Goal: Navigation & Orientation: Understand site structure

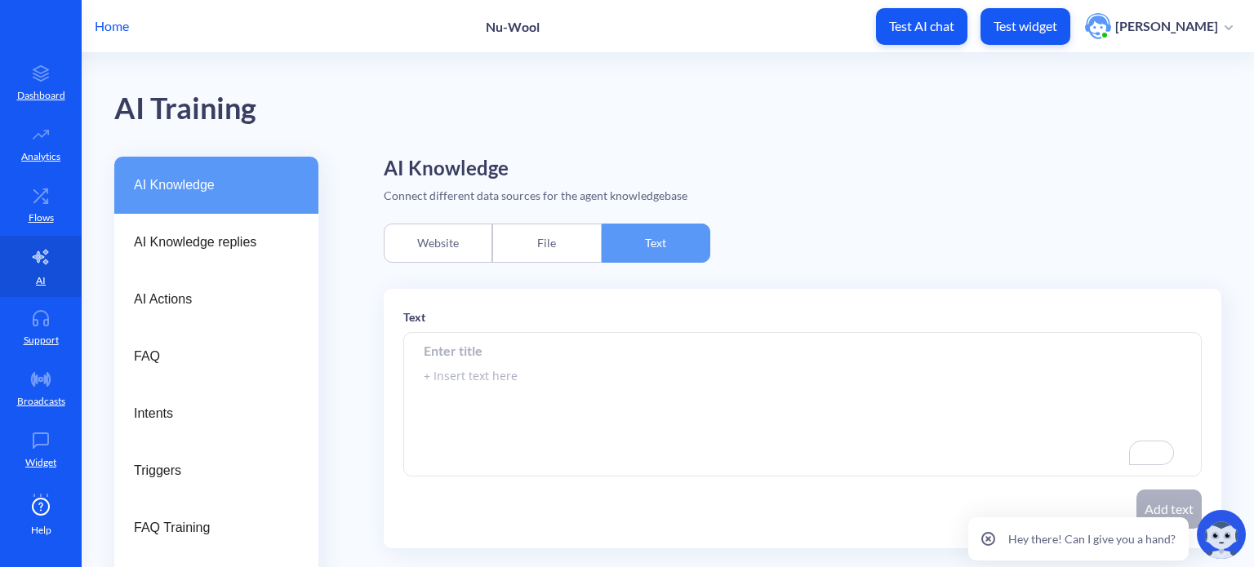
click at [105, 19] on p "Home" at bounding box center [112, 26] width 34 height 20
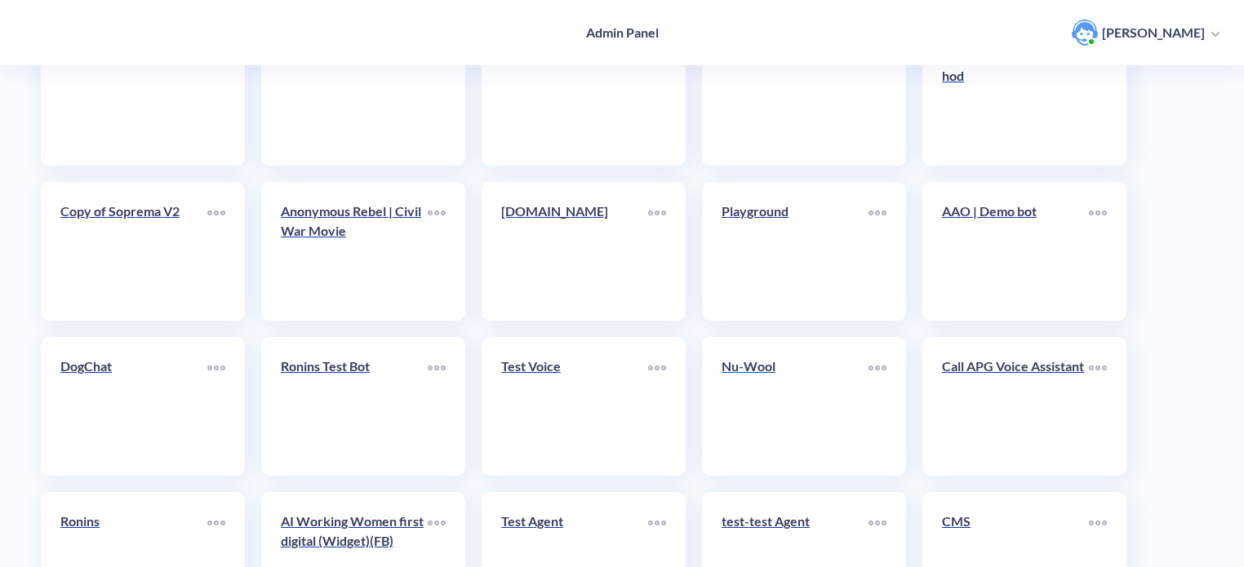
scroll to position [408, 0]
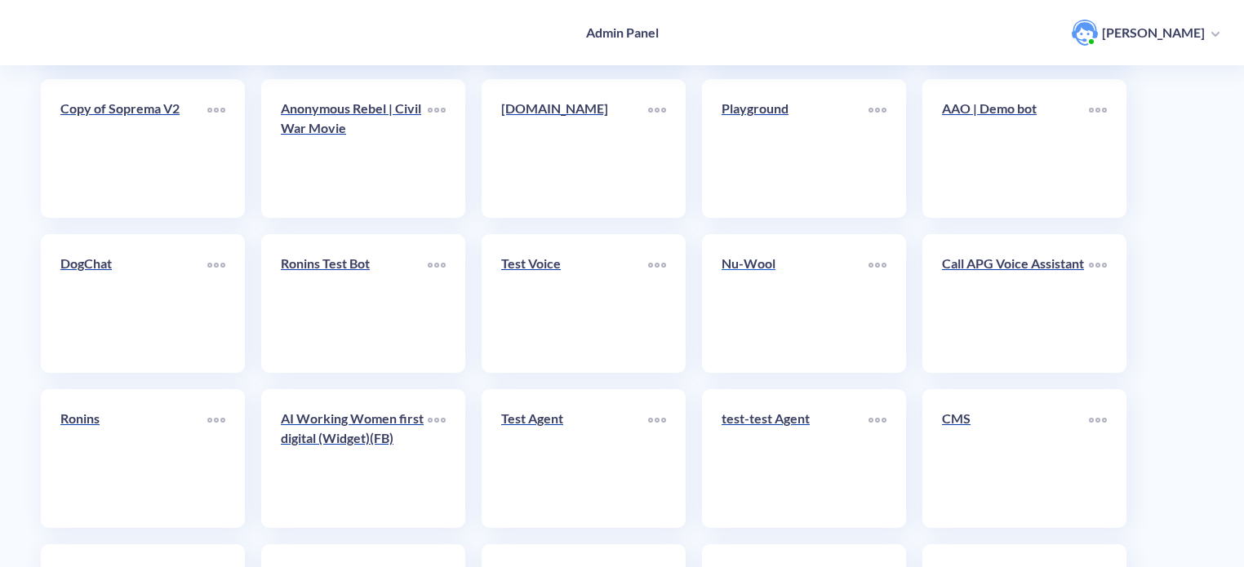
click at [787, 303] on link "Nu-Wool" at bounding box center [795, 304] width 147 height 100
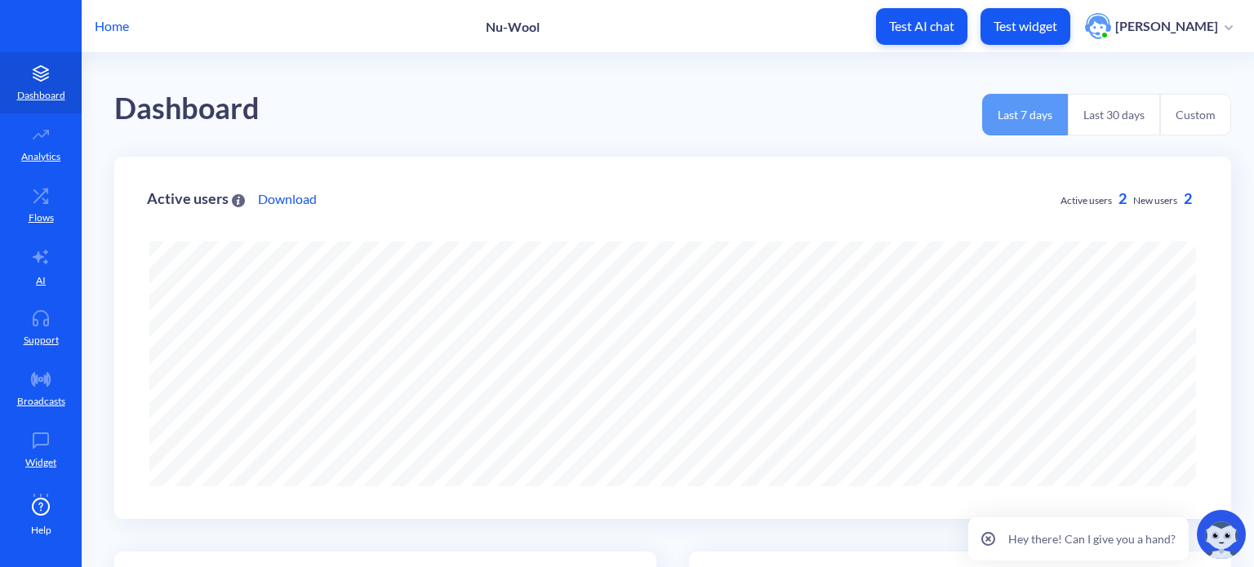
scroll to position [567, 1254]
click at [27, 270] on link "AI" at bounding box center [41, 266] width 82 height 61
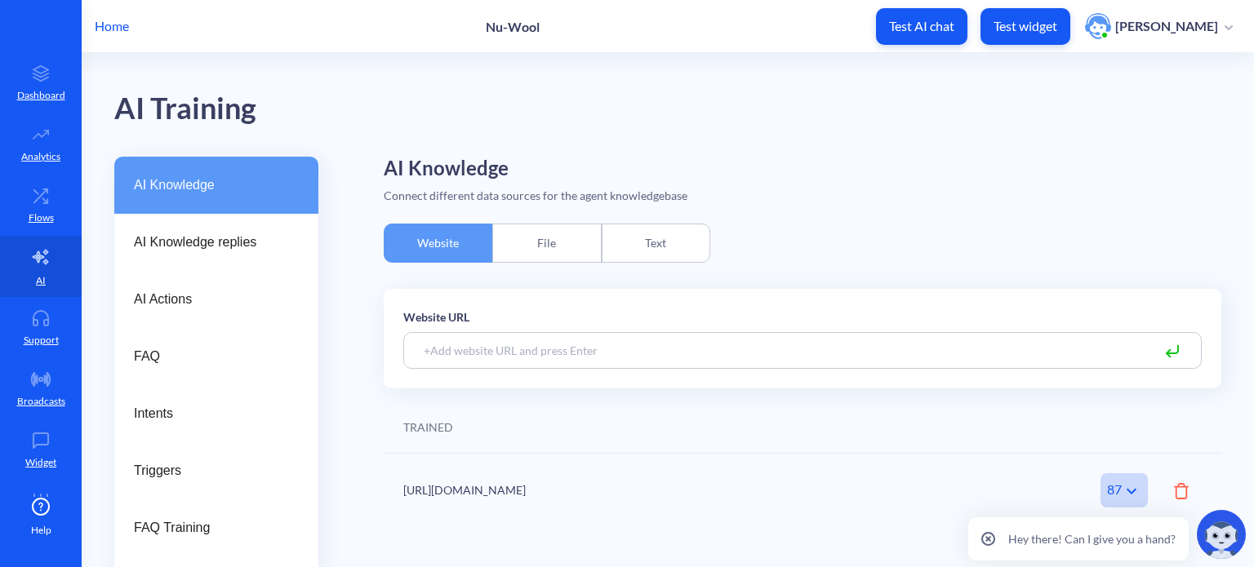
scroll to position [46, 0]
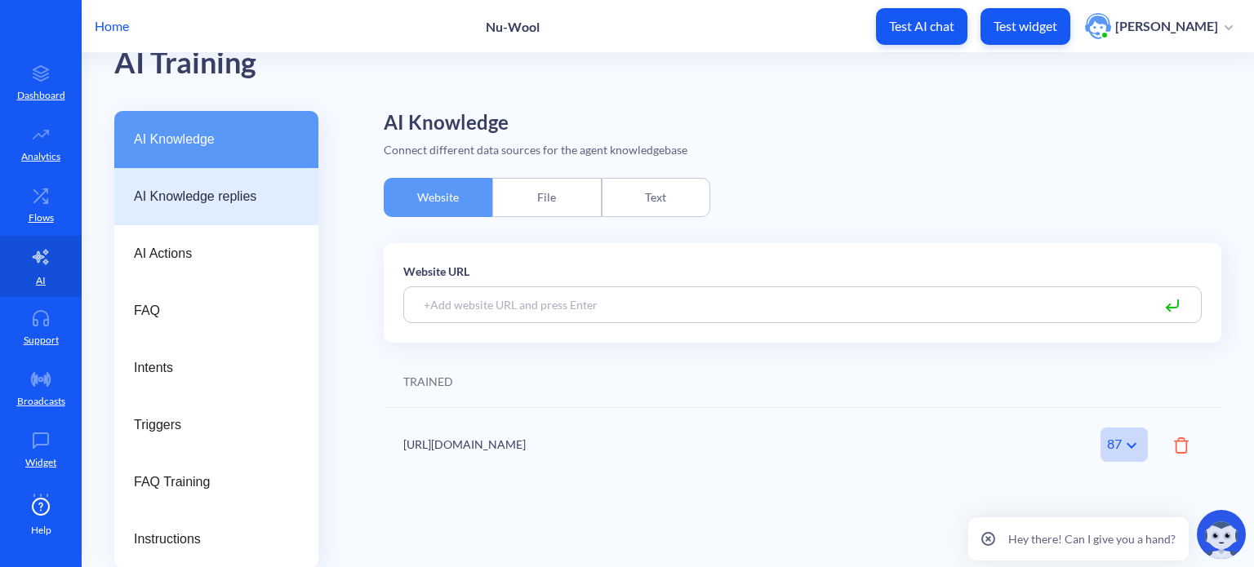
click at [158, 195] on span "AI Knowledge replies" at bounding box center [210, 197] width 152 height 20
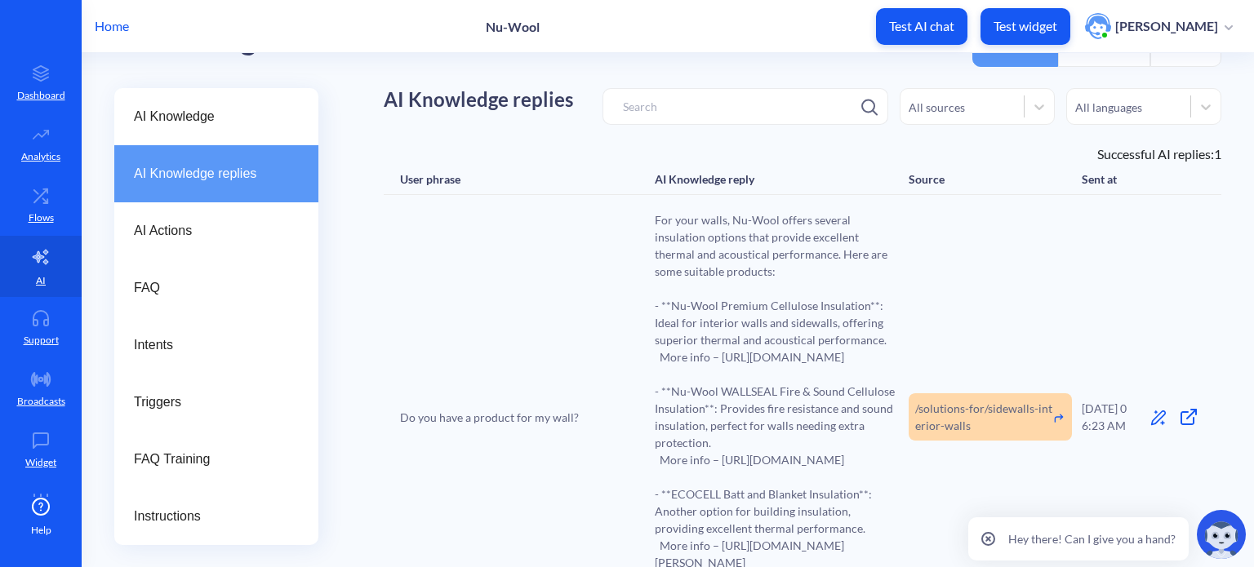
scroll to position [11, 0]
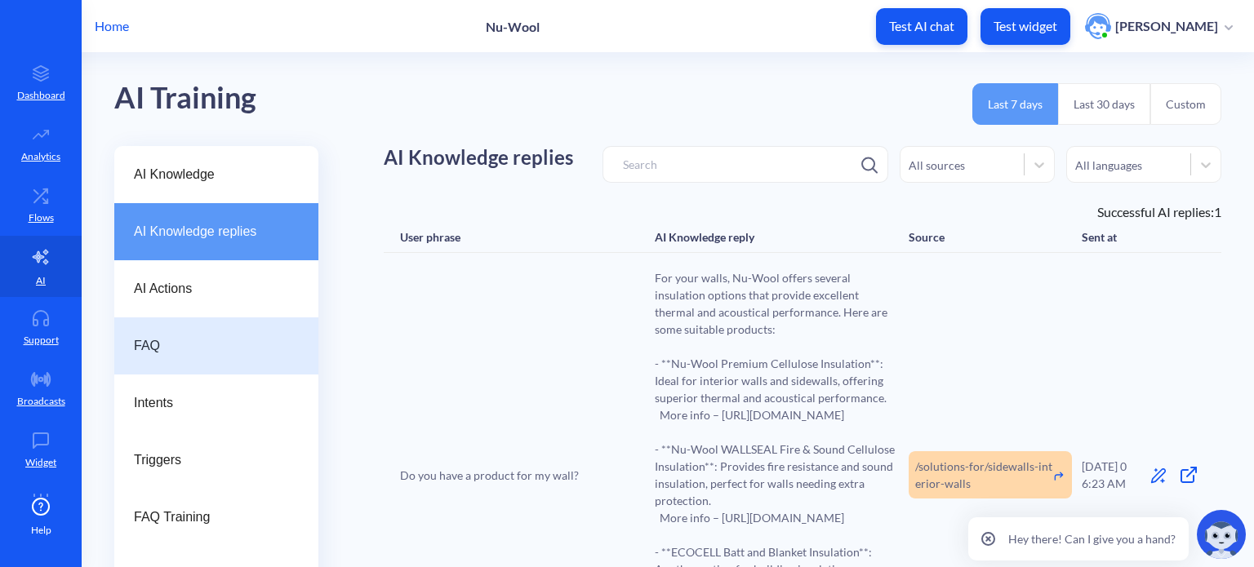
click at [203, 342] on span "FAQ" at bounding box center [210, 346] width 152 height 20
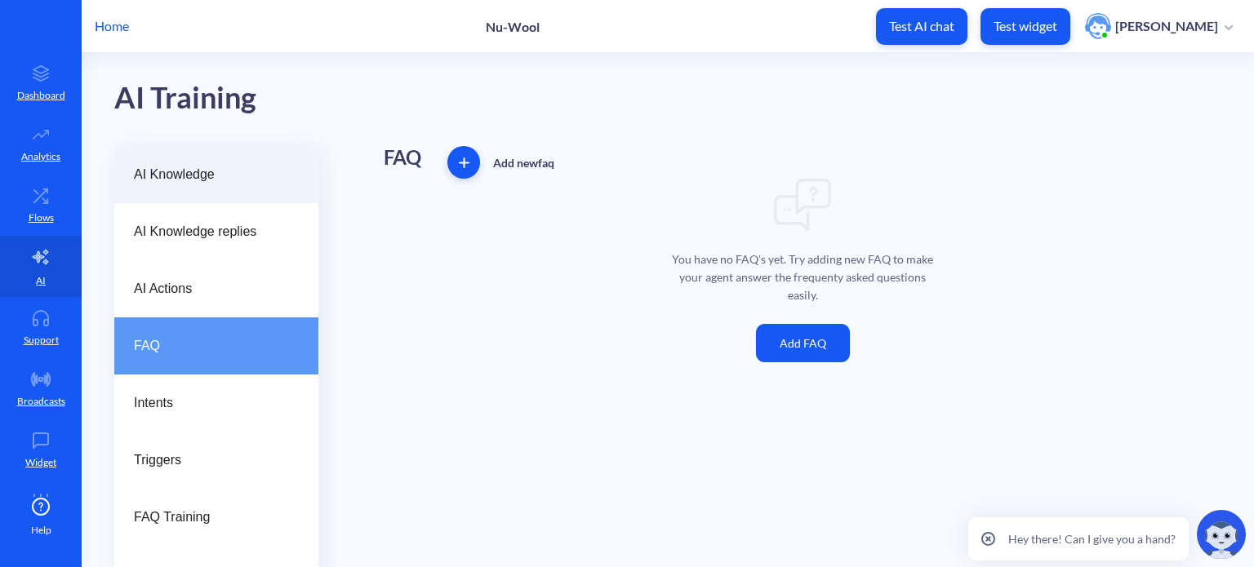
click at [224, 173] on span "AI Knowledge" at bounding box center [210, 175] width 152 height 20
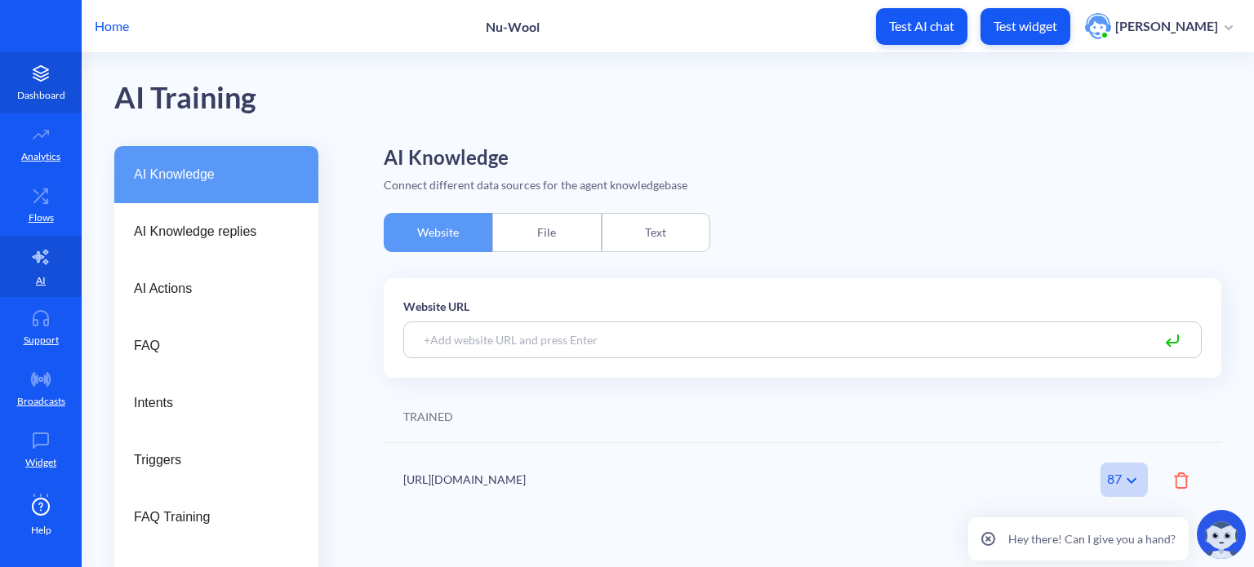
click at [1, 64] on link "Dashboard" at bounding box center [41, 82] width 82 height 61
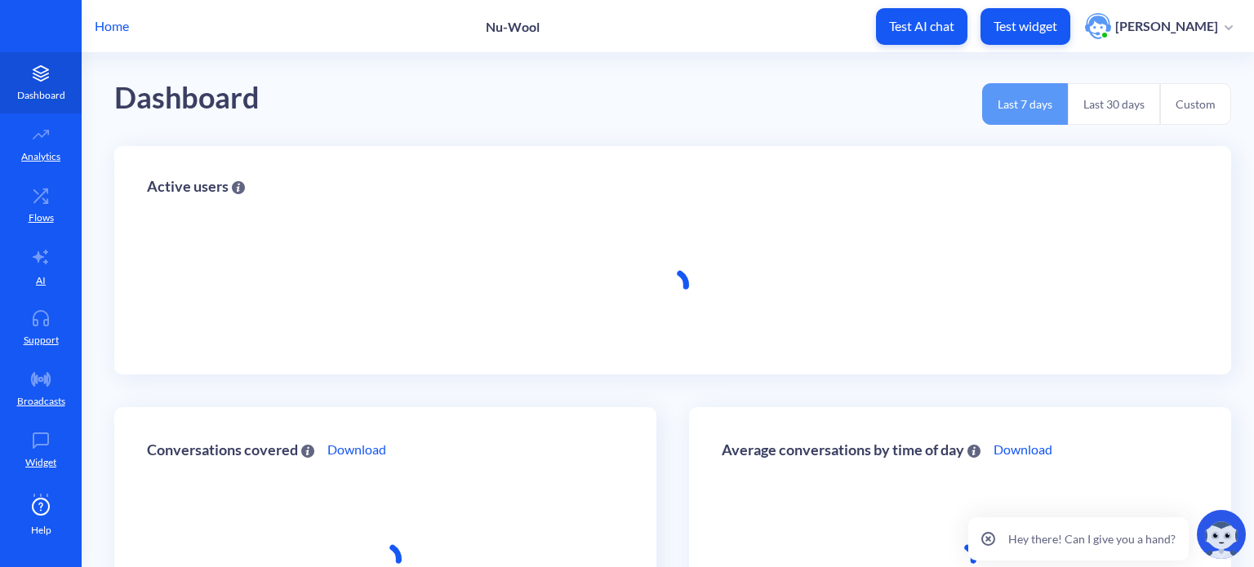
click at [13, 64] on link "Dashboard" at bounding box center [41, 82] width 82 height 61
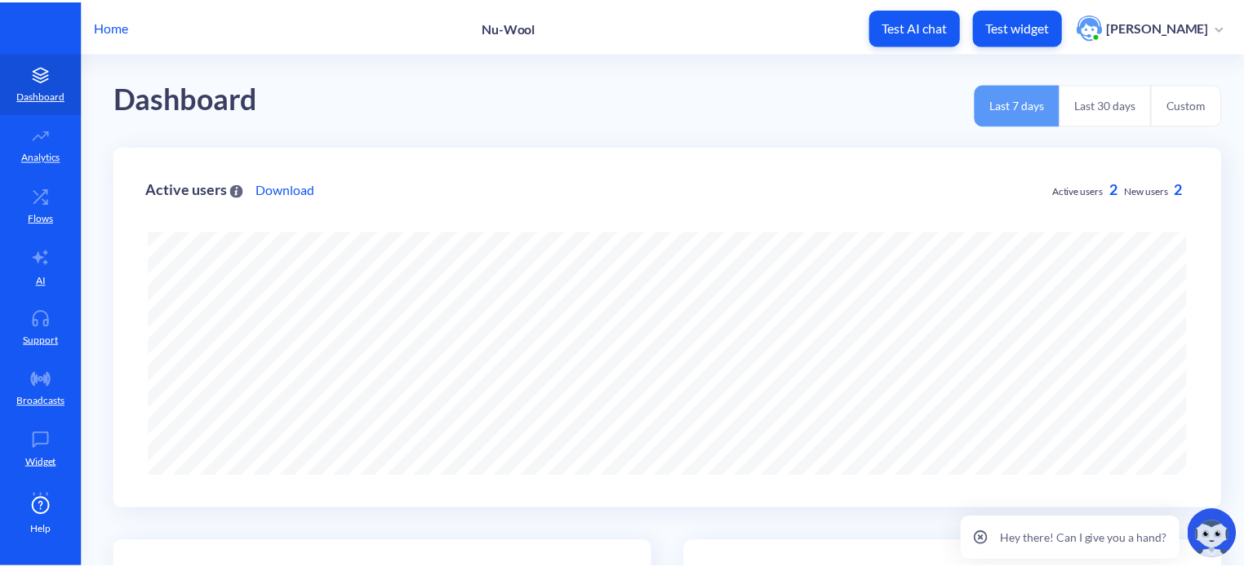
scroll to position [567, 1254]
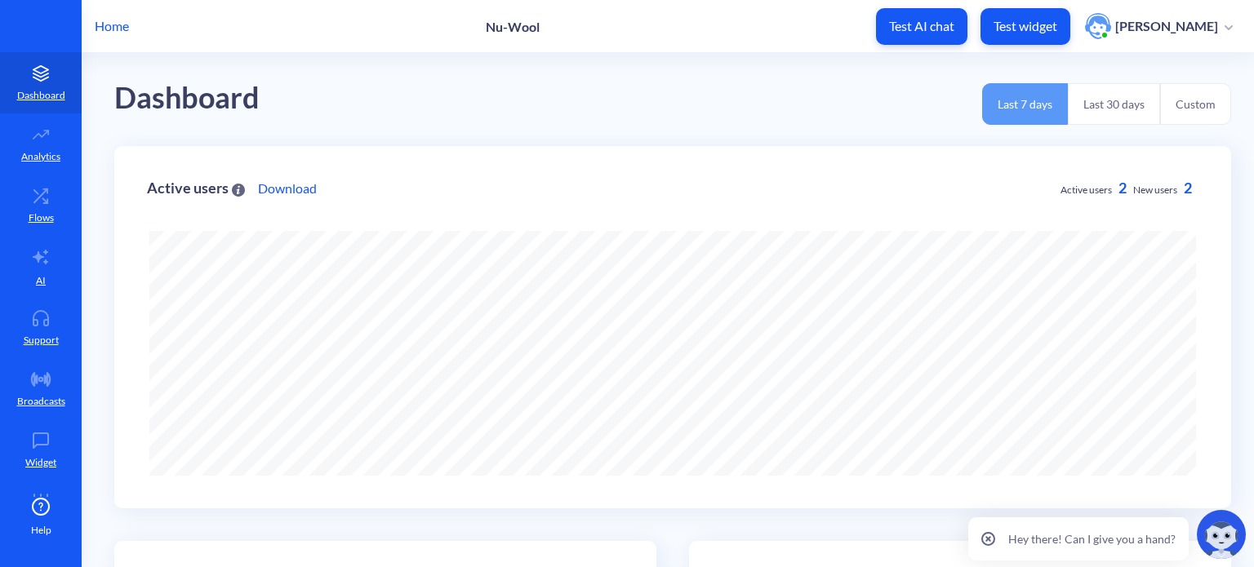
click at [114, 33] on p "Home" at bounding box center [112, 26] width 34 height 20
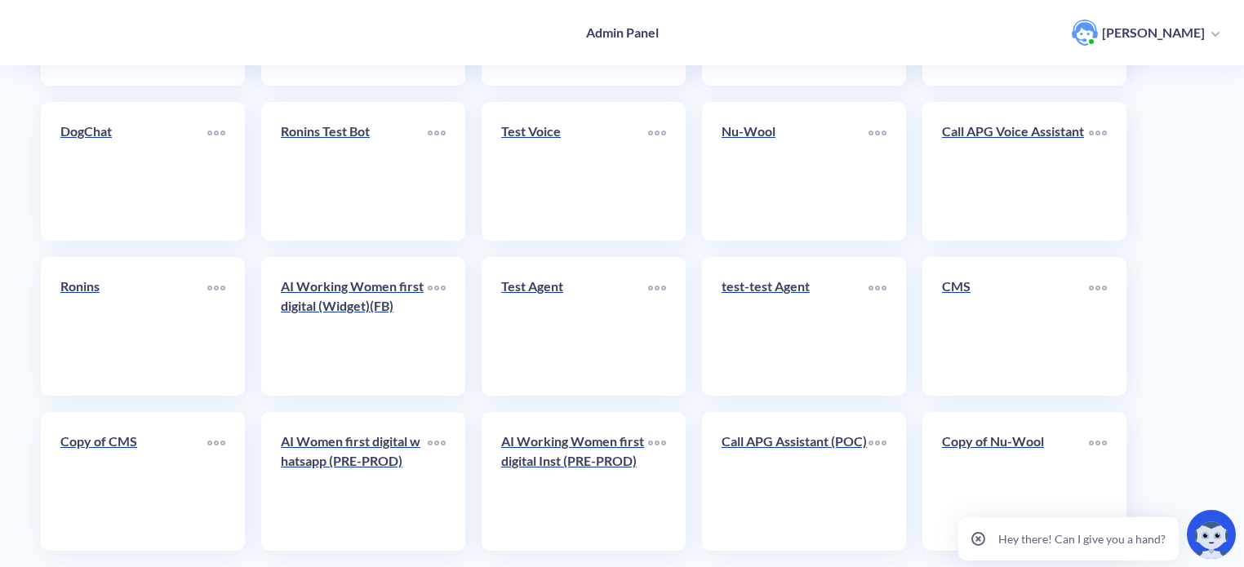
scroll to position [565, 0]
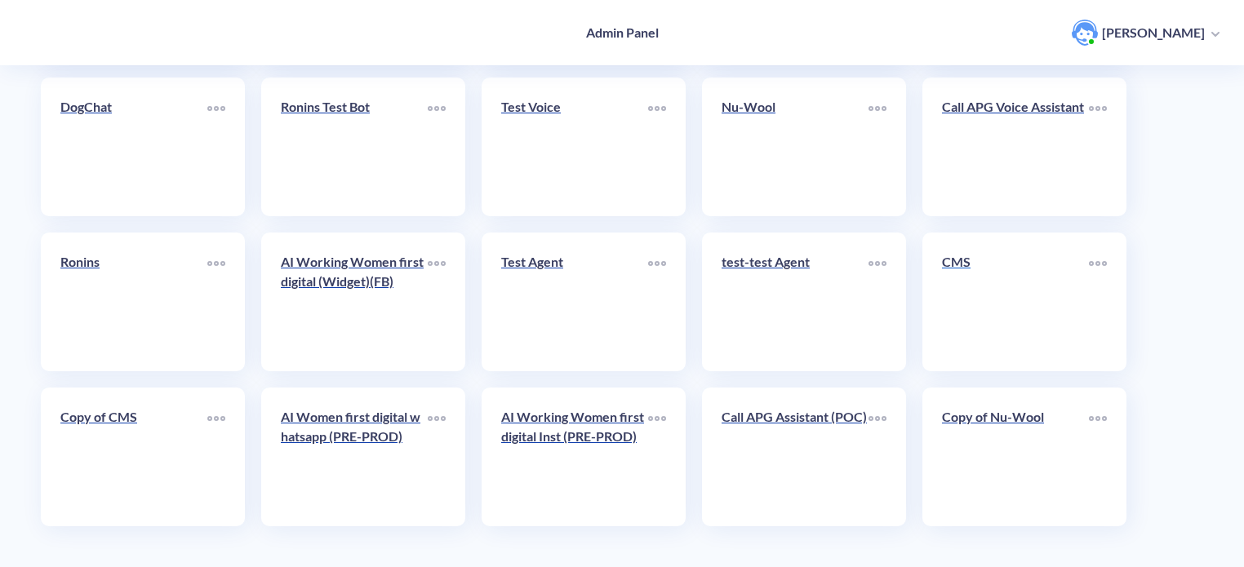
click at [1006, 329] on link "CMS" at bounding box center [1015, 302] width 147 height 100
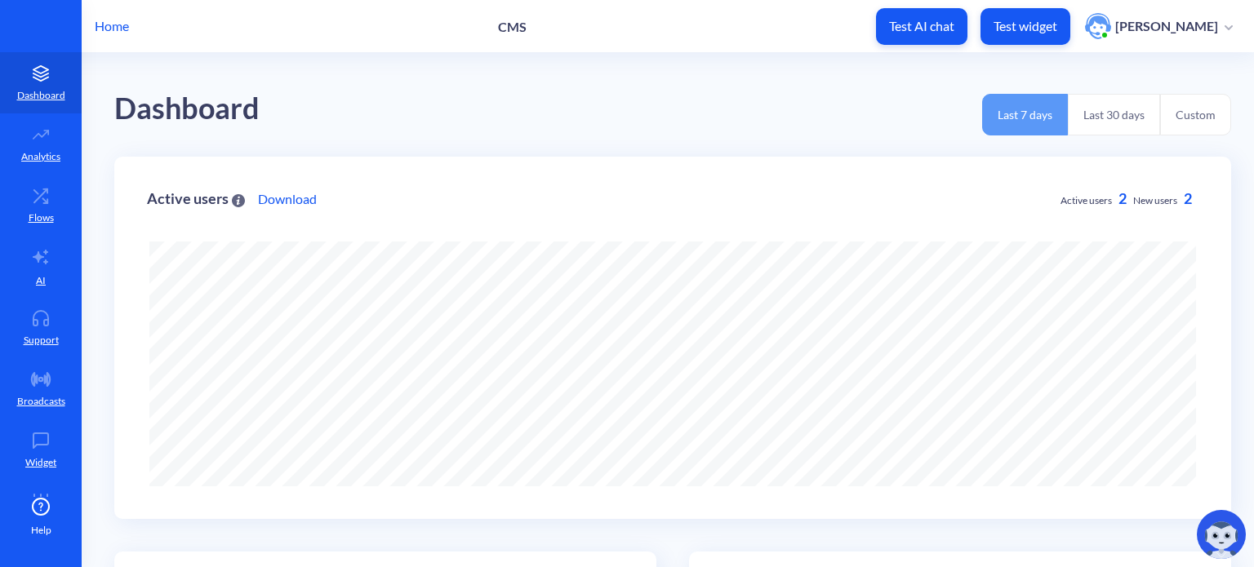
scroll to position [567, 1254]
